Goal: Transaction & Acquisition: Purchase product/service

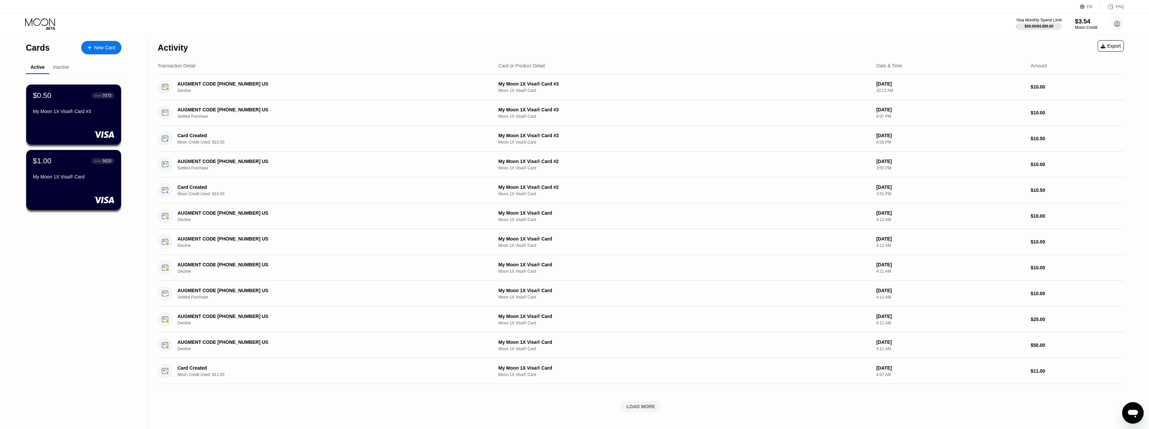
click at [1086, 22] on div "$3.54" at bounding box center [1086, 21] width 22 height 7
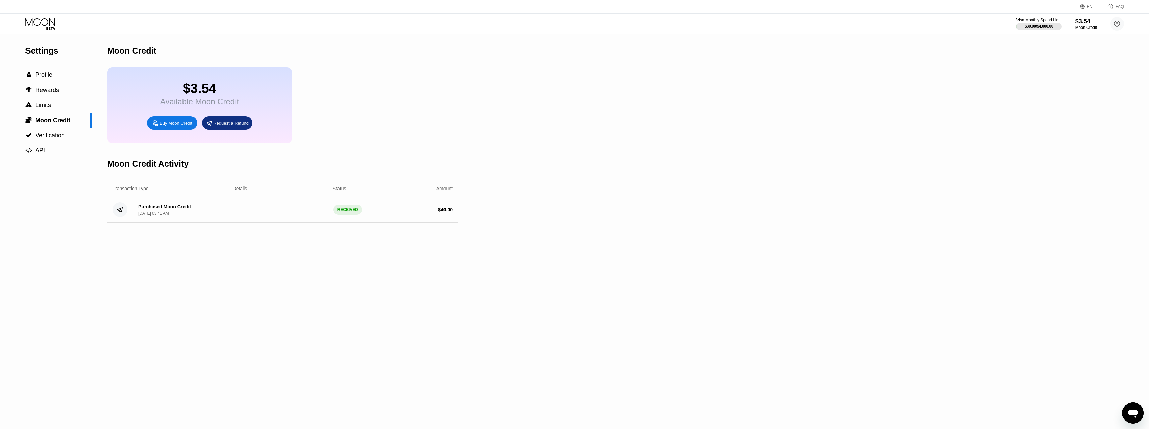
click at [188, 126] on div "Buy Moon Credit" at bounding box center [176, 123] width 33 height 6
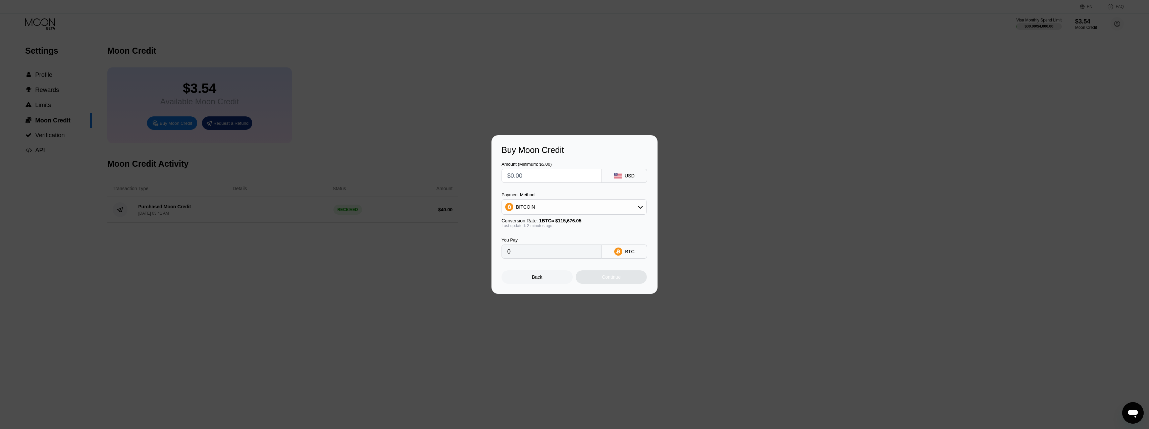
click at [533, 176] on input "text" at bounding box center [551, 175] width 89 height 13
type input "$5"
type input "0.00004323"
type input "$50"
type input "0.00043225"
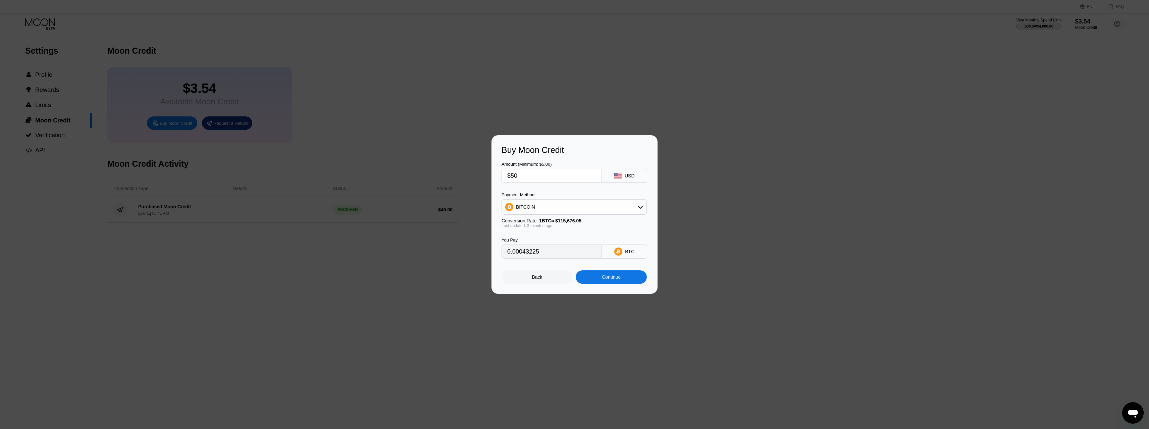
type input "$5"
type input "0.00004323"
type input "0"
type input "$4"
type input "0.00003458"
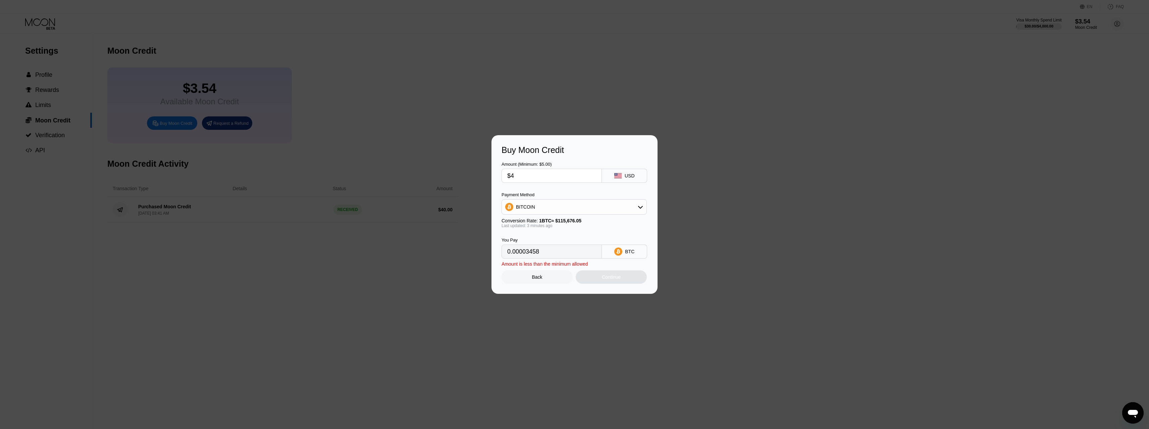
type input "$49"
type input "0.00042360"
type input "$49"
click at [606, 280] on div "Continue" at bounding box center [611, 276] width 19 height 5
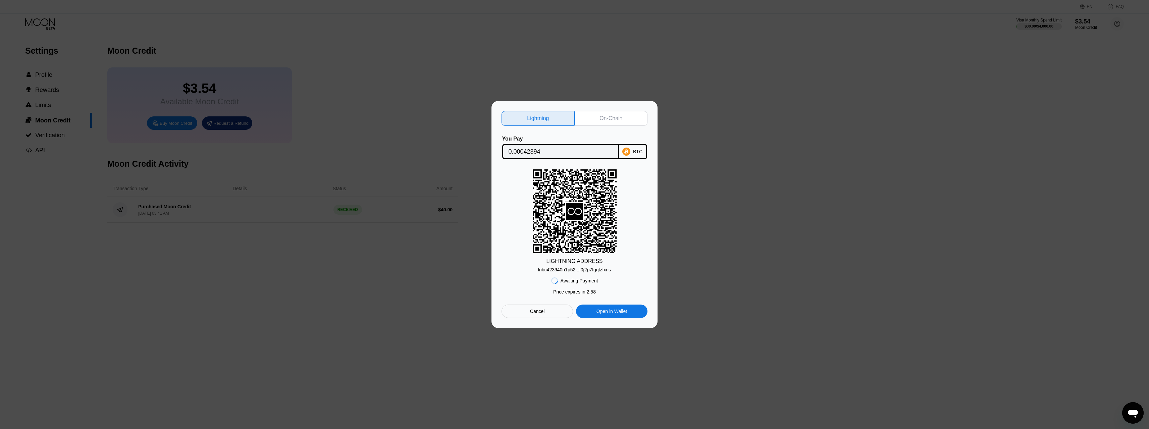
click at [612, 115] on div "On-Chain" at bounding box center [610, 118] width 23 height 7
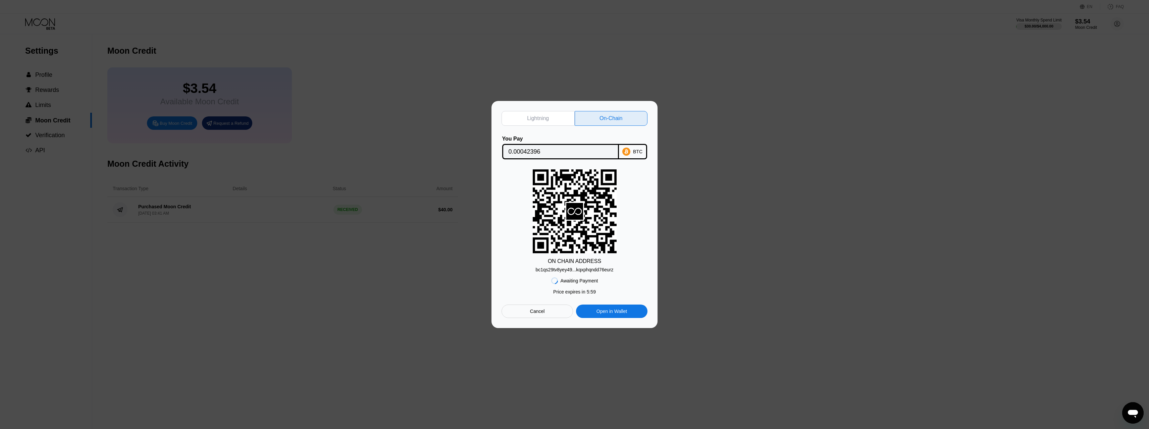
click at [569, 272] on div "bc1qs29tv8yey49...kqxphqndd76eurz" at bounding box center [575, 269] width 78 height 5
click at [526, 152] on input "0.00042396" at bounding box center [560, 151] width 104 height 13
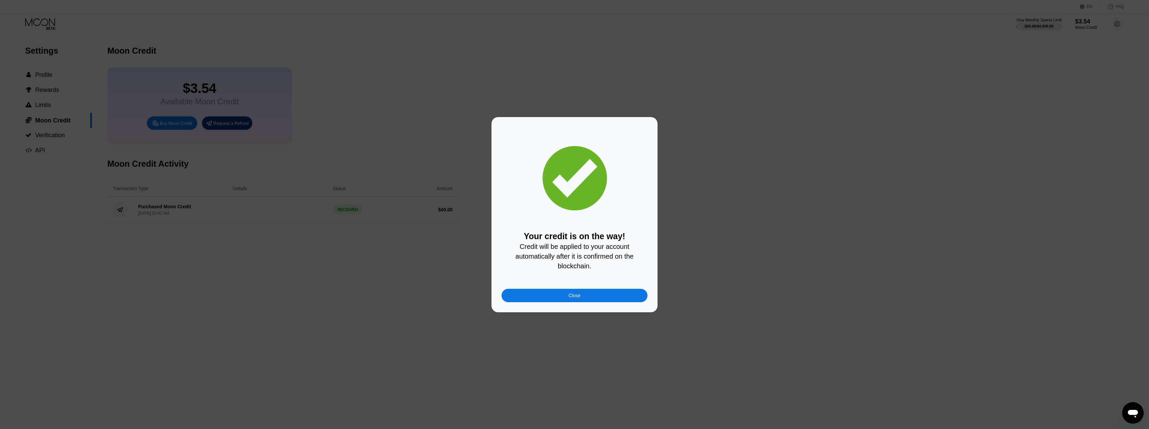
click at [569, 293] on div "Close" at bounding box center [574, 295] width 146 height 13
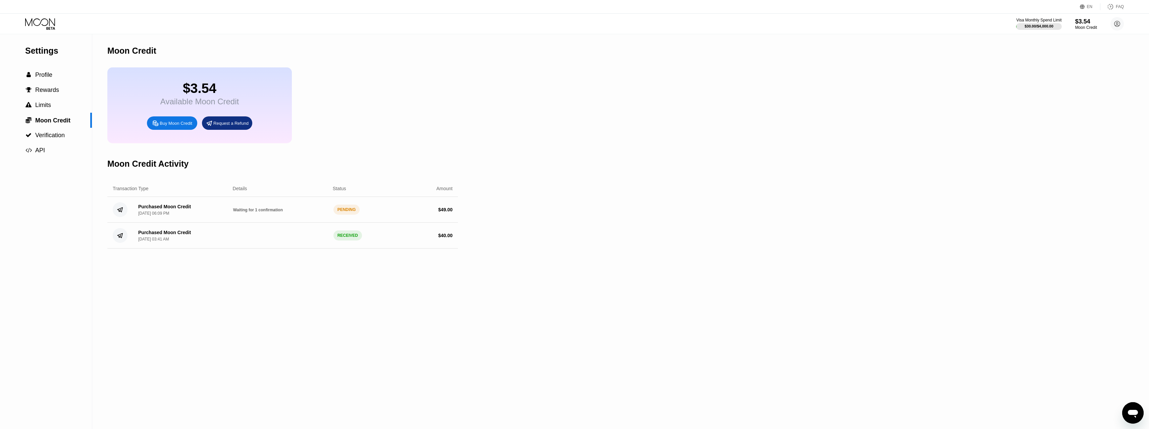
click at [670, 314] on div "Settings  Profile  Rewards  Limits  Moon Credit  Verification  API Moon C…" at bounding box center [574, 231] width 1149 height 395
click at [645, 227] on div "Settings  Profile  Rewards  Limits  Moon Credit  Verification  API Moon C…" at bounding box center [574, 231] width 1149 height 395
click at [60, 82] on div " Profile" at bounding box center [46, 74] width 92 height 15
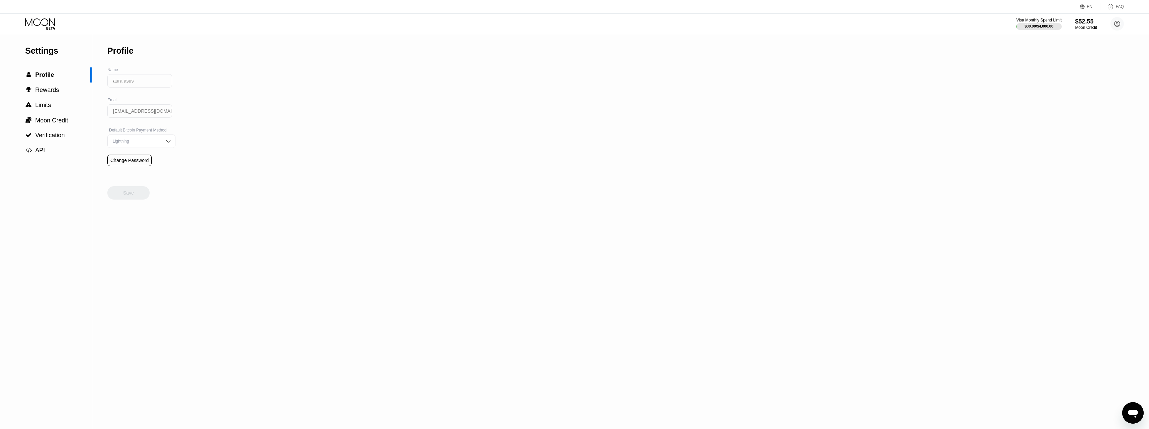
click at [44, 22] on icon at bounding box center [40, 24] width 31 height 12
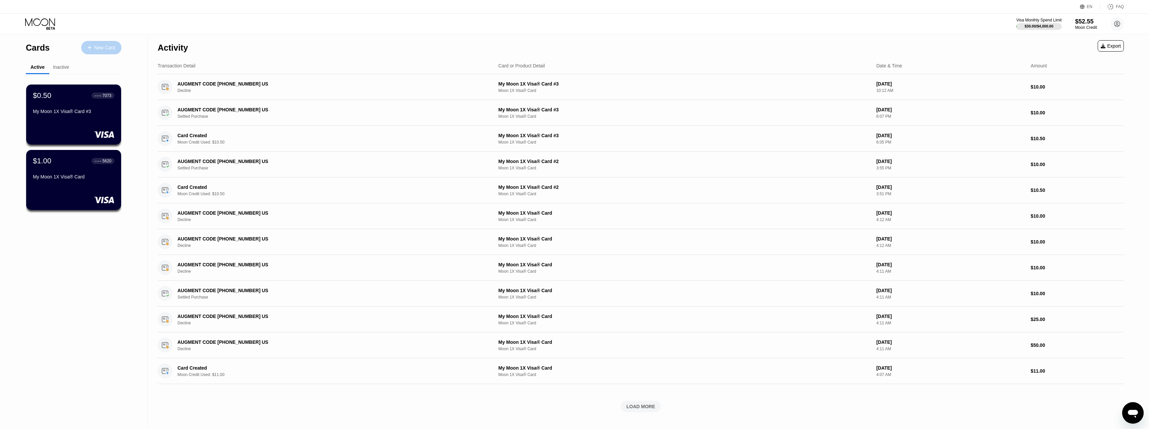
click at [109, 48] on div "New Card" at bounding box center [104, 48] width 21 height 6
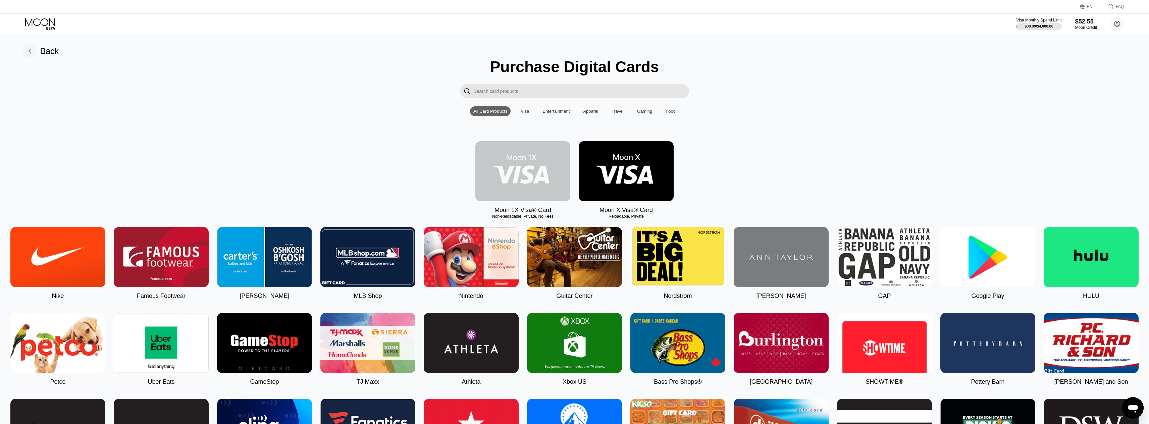
click at [514, 175] on img at bounding box center [522, 171] width 95 height 60
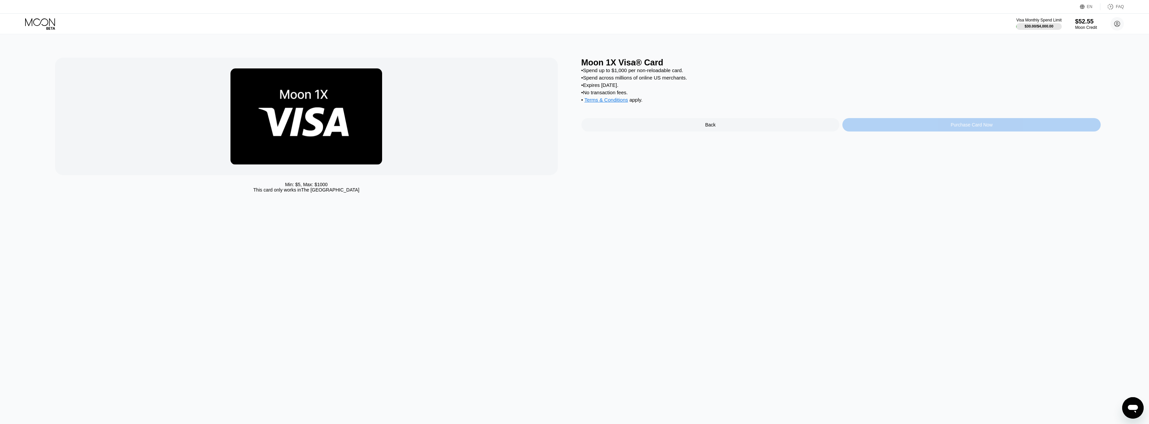
click at [932, 131] on div "Purchase Card Now" at bounding box center [971, 124] width 258 height 13
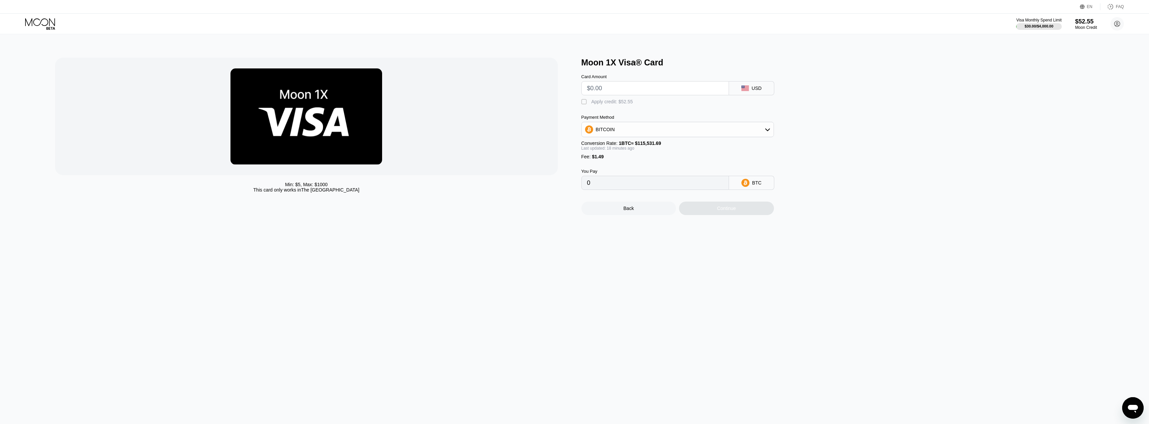
click at [632, 92] on input "text" at bounding box center [655, 87] width 136 height 13
type input "$50"
type input "0.00044760"
type input "$50.5"
type input "0.00045195"
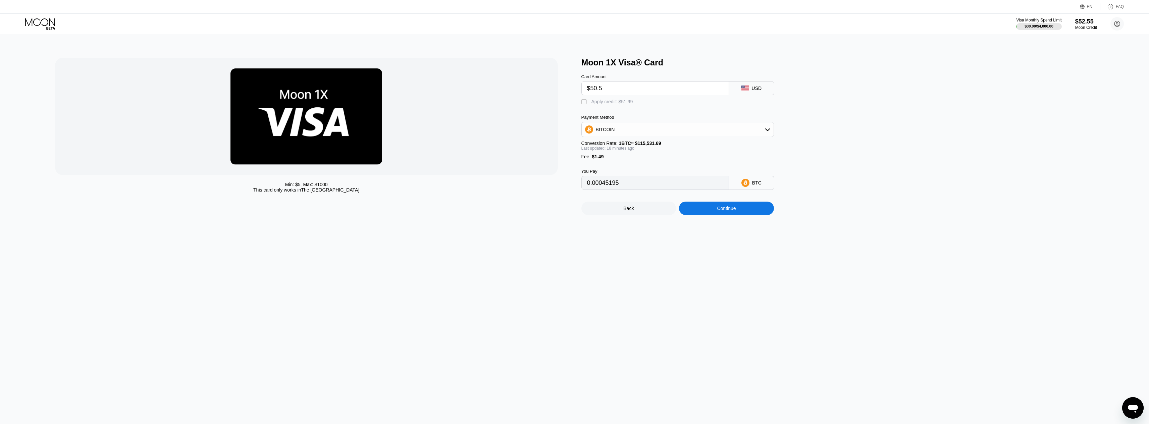
type input "$50.5"
click at [587, 102] on div "" at bounding box center [584, 102] width 7 height 7
type input "0"
click at [750, 215] on div "Continue" at bounding box center [726, 208] width 95 height 13
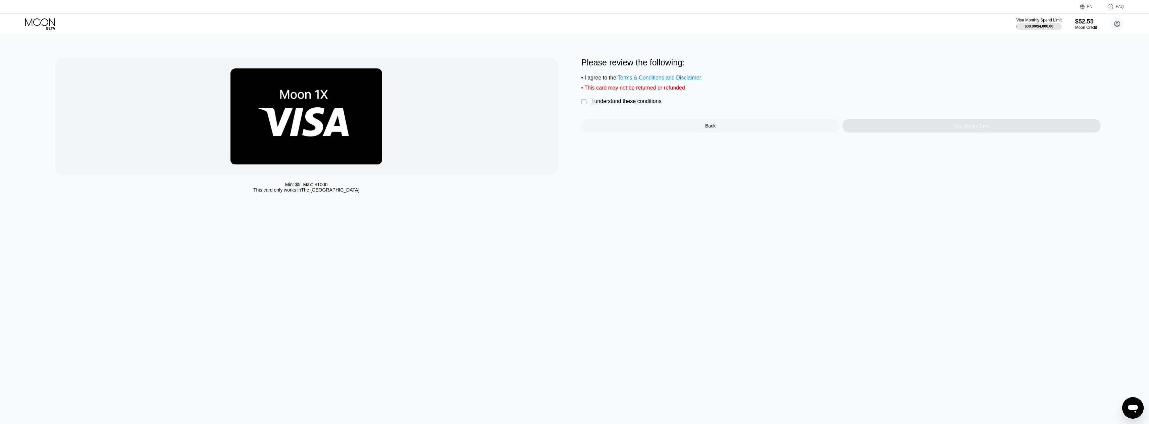
click at [606, 104] on div "I understand these conditions" at bounding box center [626, 101] width 70 height 6
click at [896, 132] on div "Yes, Create Card" at bounding box center [971, 125] width 258 height 13
